Goal: Obtain resource: Obtain resource

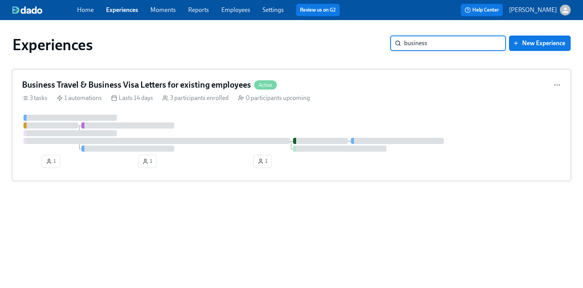
type input "business"
click at [174, 86] on h4 "Business Travel & Business Visa Letters for existing employees" at bounding box center [136, 85] width 229 height 12
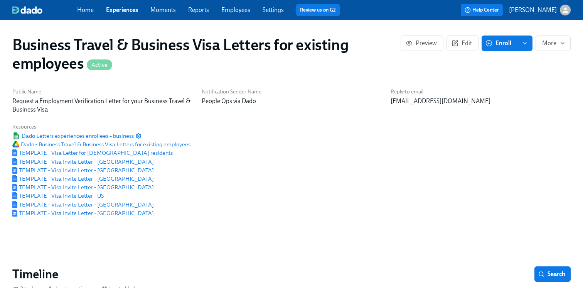
scroll to position [27, 0]
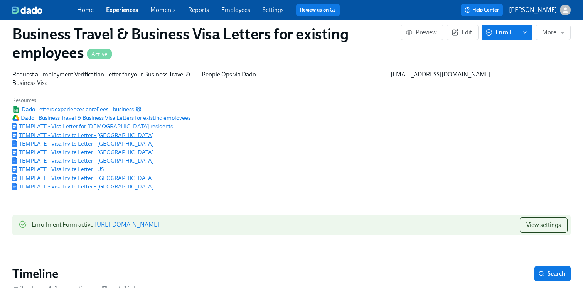
click at [111, 136] on span "TEMPLATE - Visa Invite Letter - Australia" at bounding box center [83, 135] width 142 height 8
click at [97, 152] on span "TEMPLATE - Visa Invite Letter - Ireland" at bounding box center [83, 152] width 142 height 8
